Goal: Book appointment/travel/reservation

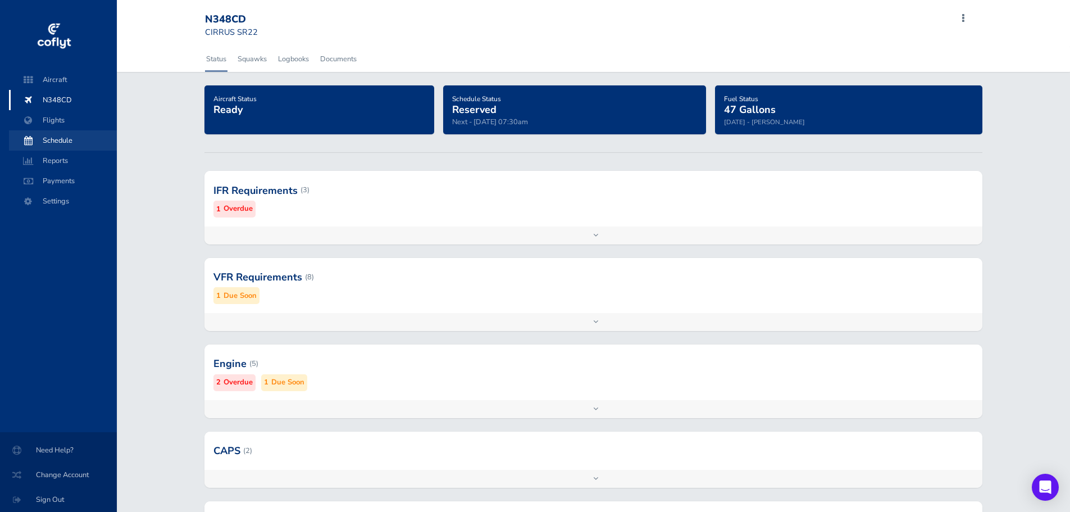
click at [66, 139] on span "Schedule" at bounding box center [62, 140] width 85 height 20
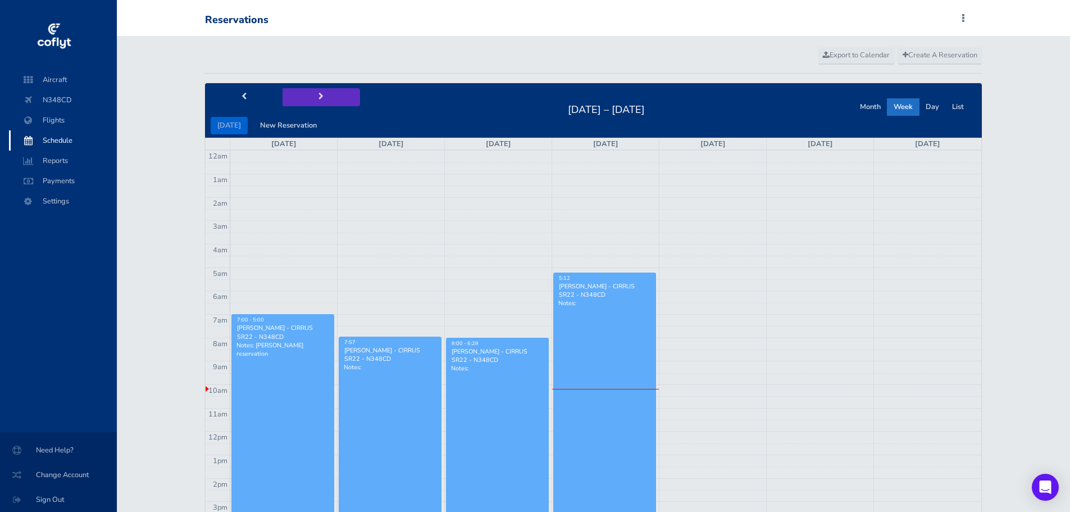
click at [321, 98] on button "next" at bounding box center [320, 96] width 77 height 17
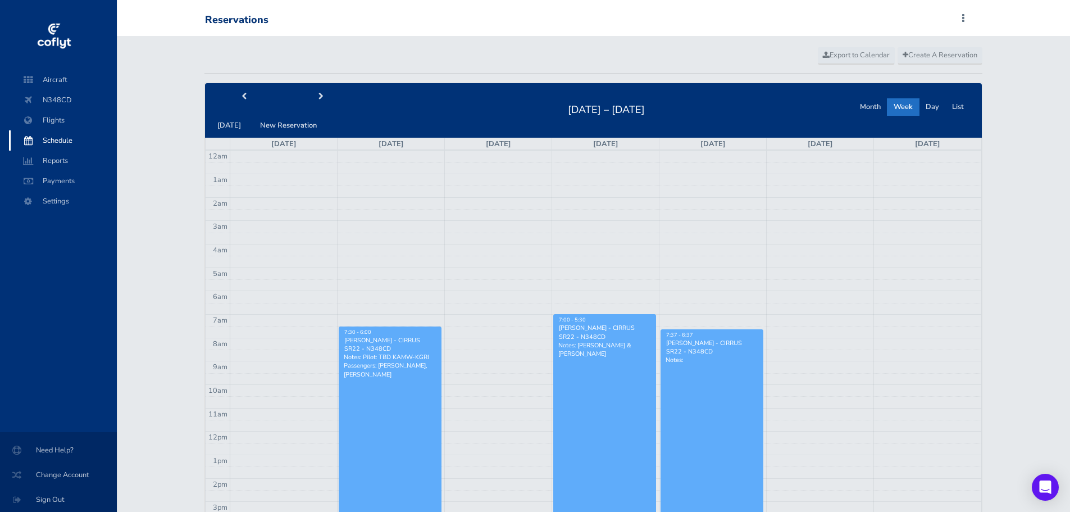
click at [605, 372] on link "7:00 - 5:30 Sean Sabino - CIRRUS SR22 - N348CD Notes: Brian Schreck & Dusty Eil…" at bounding box center [604, 436] width 103 height 245
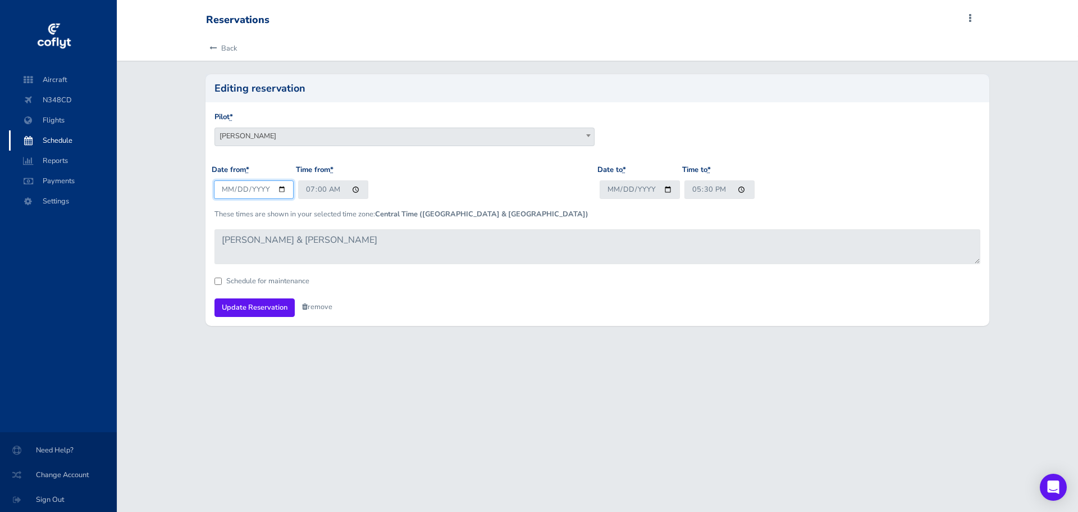
click at [279, 190] on input "[DATE]" at bounding box center [254, 189] width 80 height 19
type input "[DATE]"
click at [667, 188] on input "[DATE]" at bounding box center [640, 189] width 80 height 19
type input "[DATE]"
click at [257, 305] on input "Update Reservation" at bounding box center [254, 307] width 80 height 19
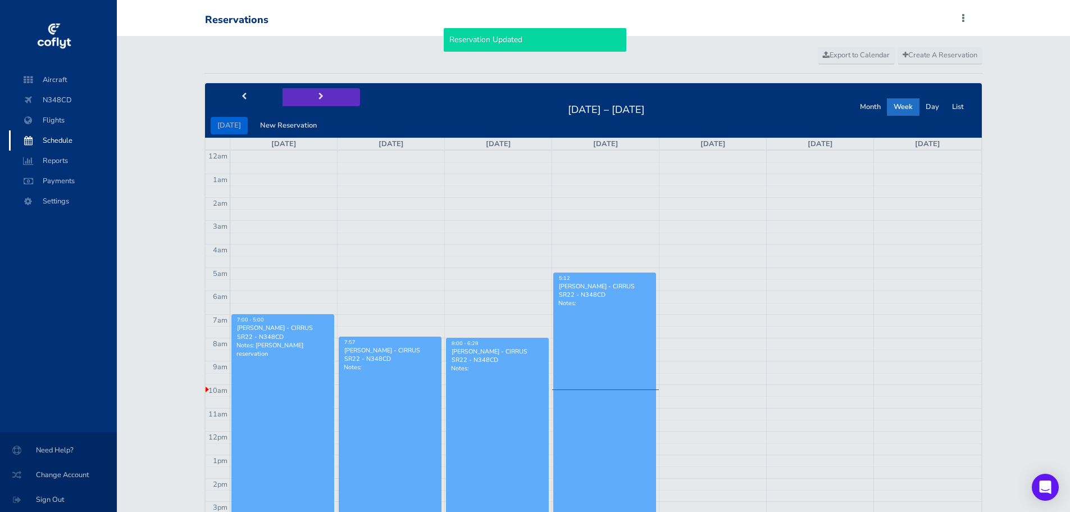
click at [313, 98] on button "next" at bounding box center [320, 96] width 77 height 17
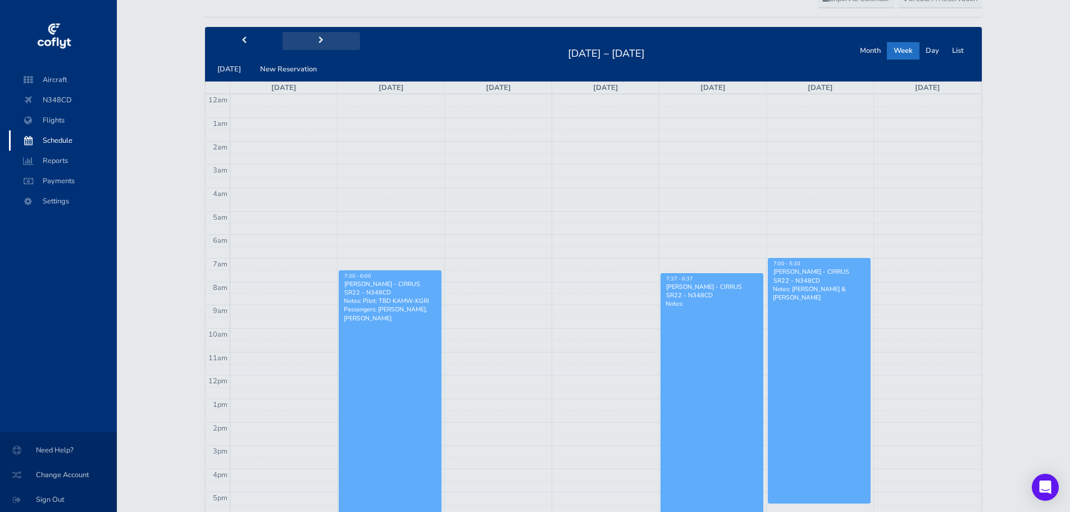
scroll to position [112, 0]
